Goal: Transaction & Acquisition: Book appointment/travel/reservation

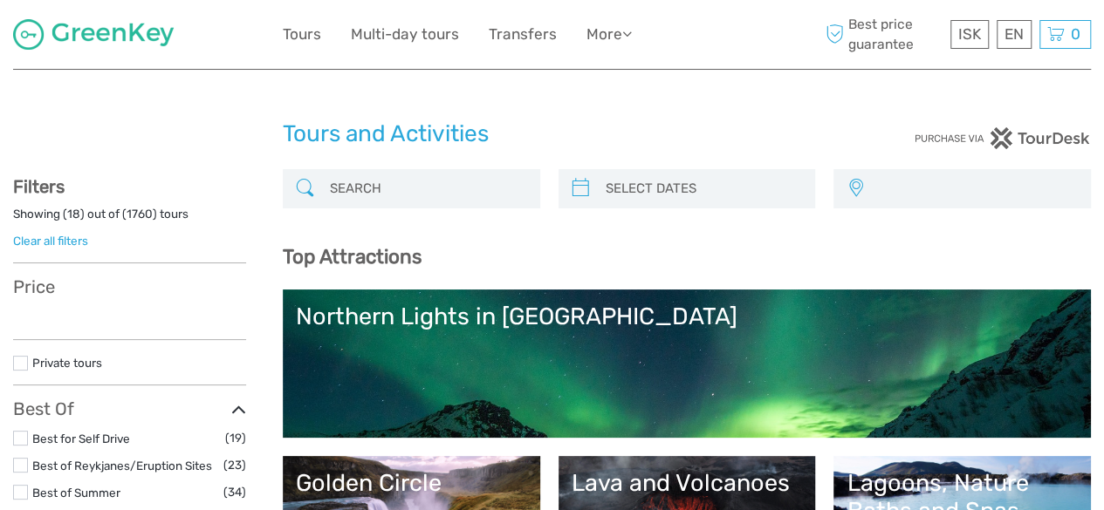
select select
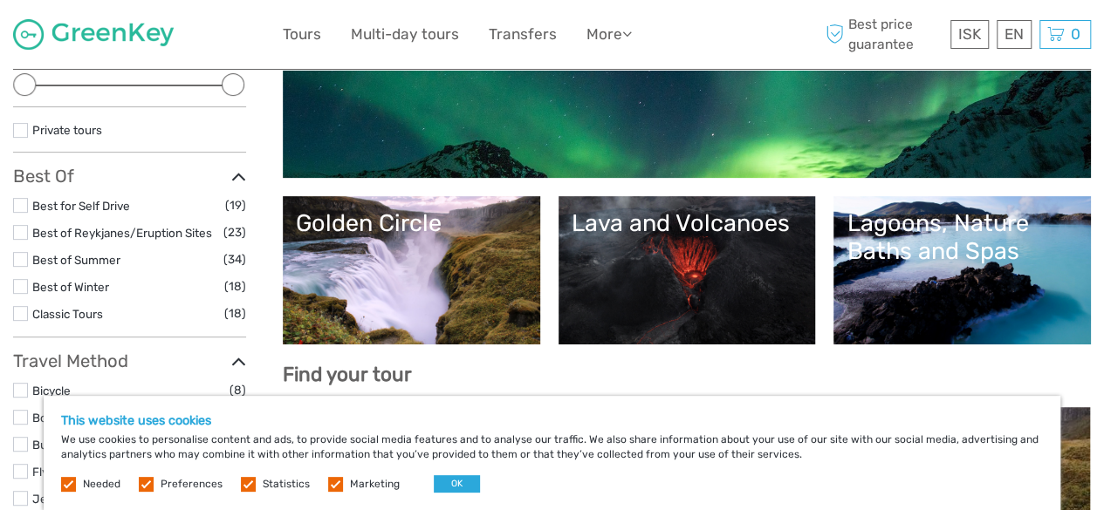
scroll to position [261, 0]
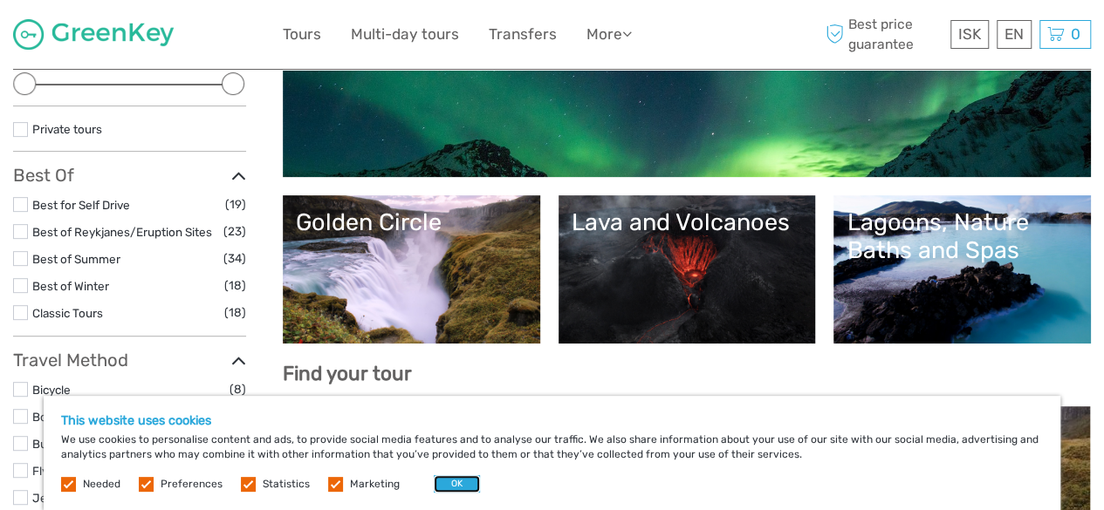
click at [443, 483] on button "OK" at bounding box center [457, 484] width 46 height 17
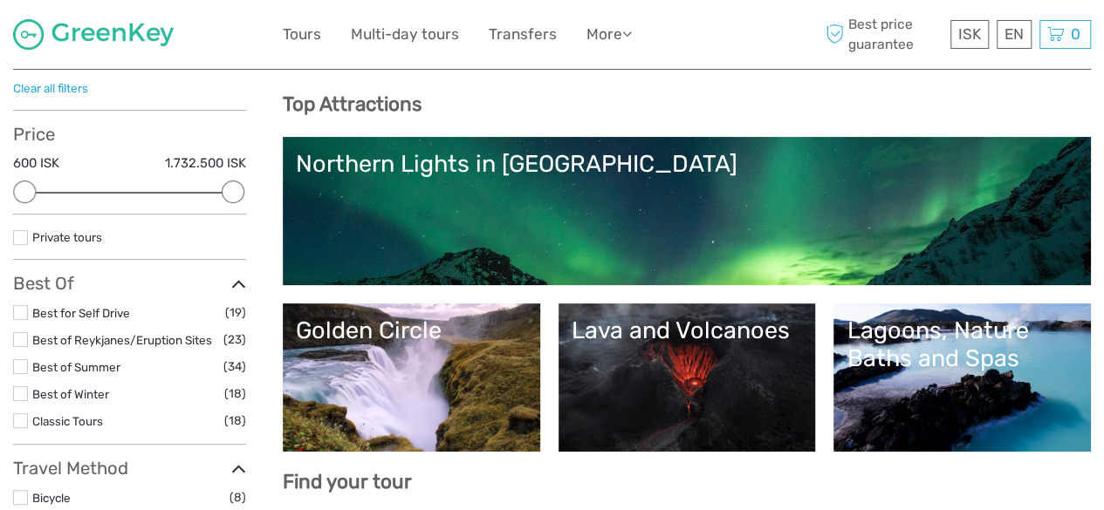
scroll to position [151, 0]
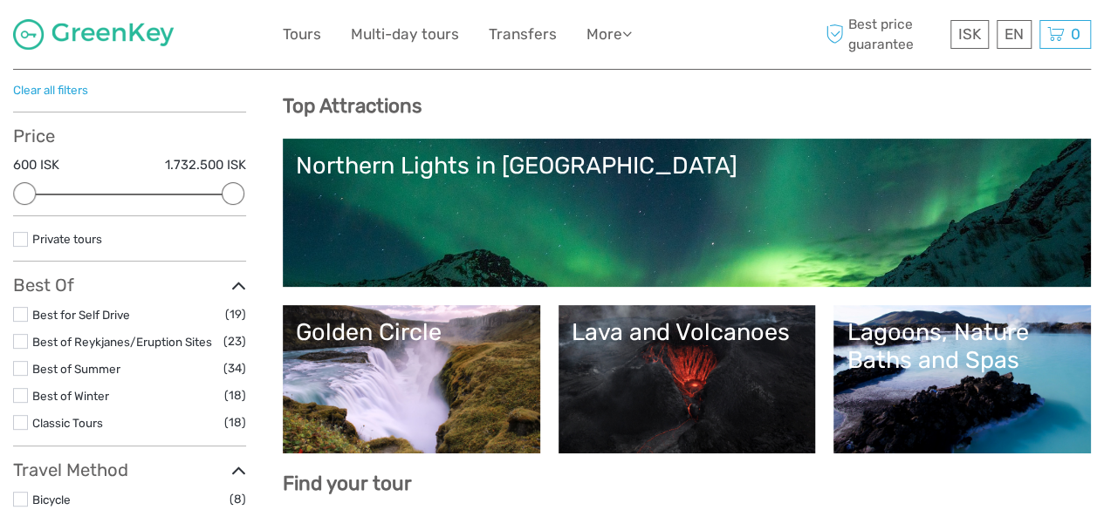
click at [647, 202] on link "Northern Lights in [GEOGRAPHIC_DATA]" at bounding box center [687, 213] width 782 height 122
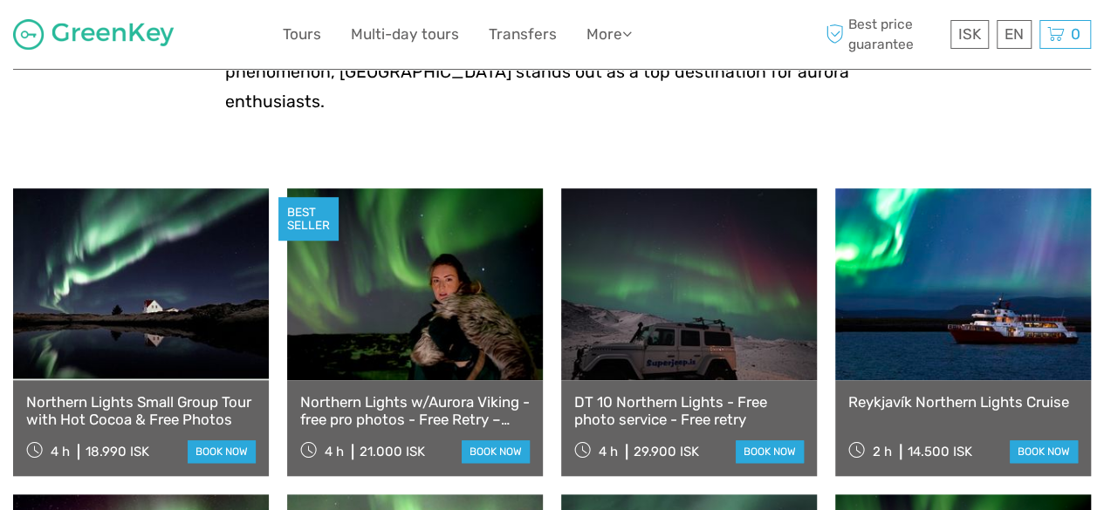
scroll to position [525, 0]
